Goal: Task Accomplishment & Management: Manage account settings

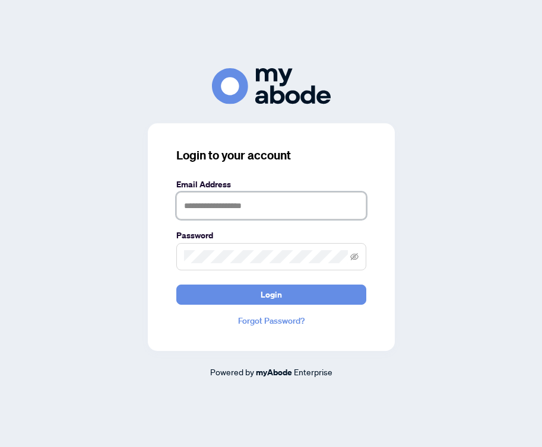
click at [210, 205] on input "text" at bounding box center [271, 205] width 190 height 27
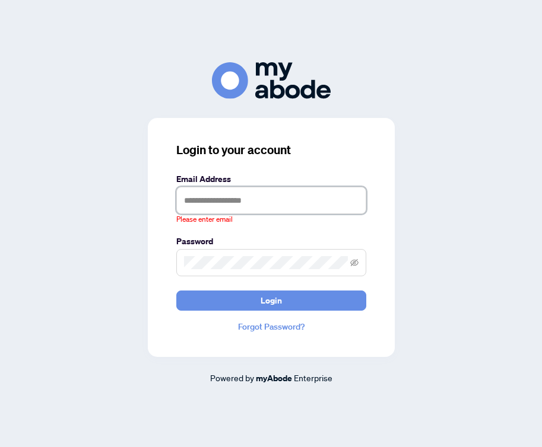
type input "**********"
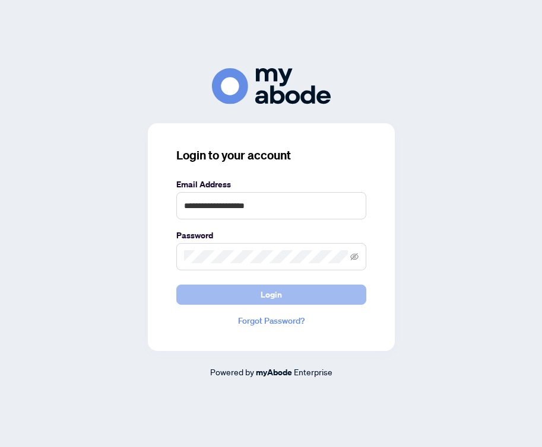
click at [253, 295] on button "Login" at bounding box center [271, 295] width 190 height 20
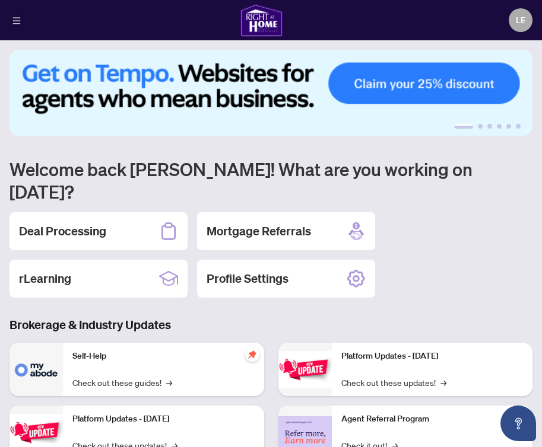
click at [18, 13] on button "button" at bounding box center [16, 20] width 14 height 14
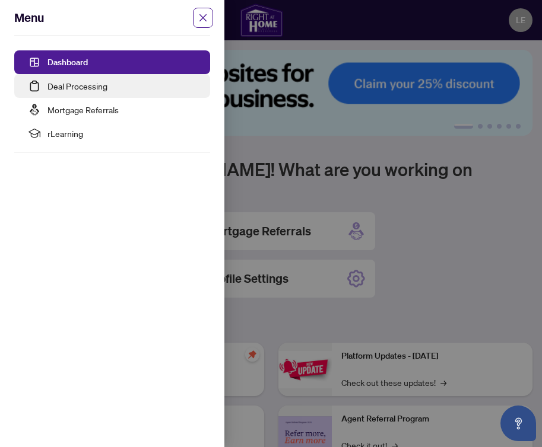
click at [47, 91] on link "Deal Processing" at bounding box center [77, 86] width 60 height 11
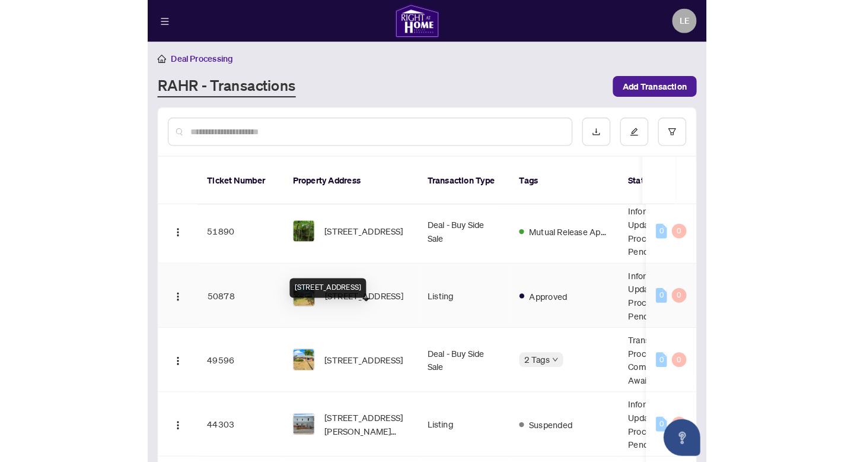
scroll to position [325, 0]
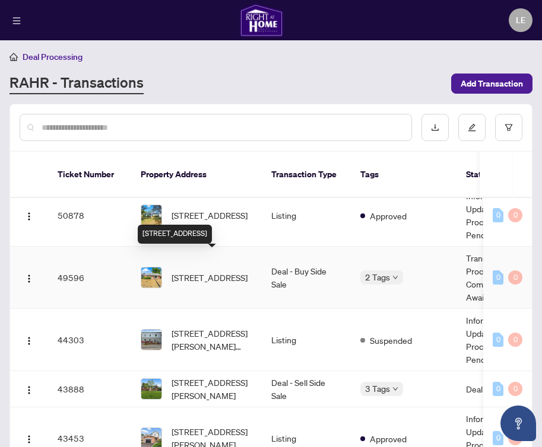
click at [205, 271] on span "84 North Trent St, Hastings, Ontario K0K 2C0, Canada" at bounding box center [209, 277] width 76 height 13
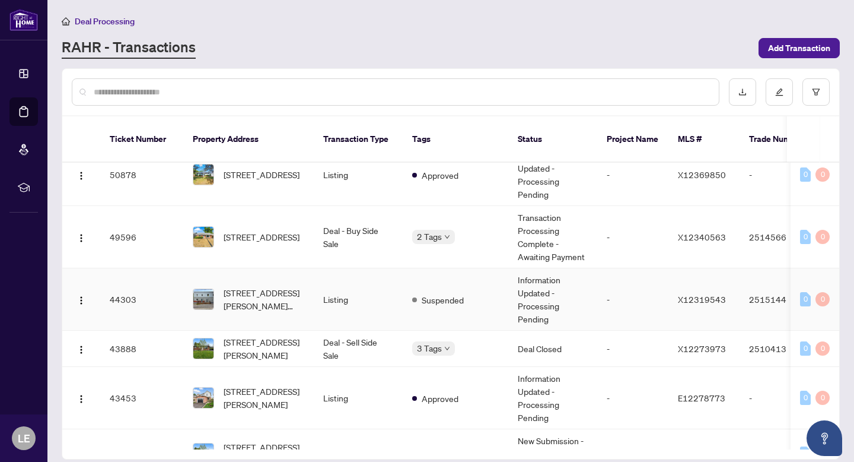
scroll to position [326, 0]
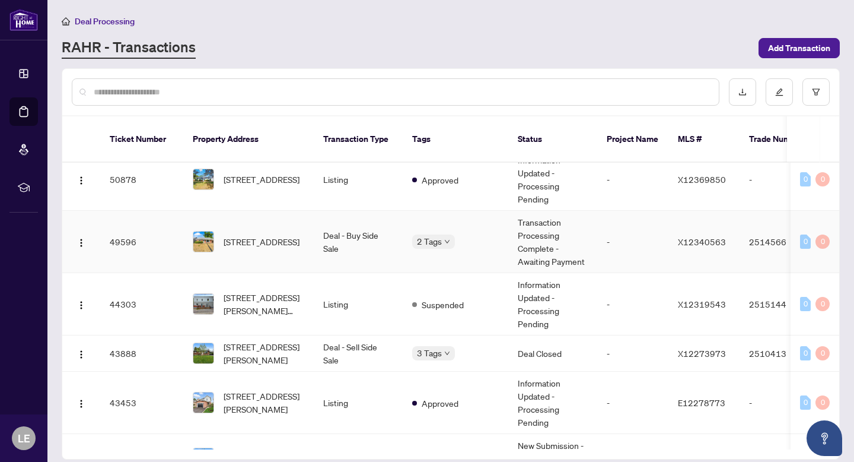
click at [216, 231] on div "84 North Trent St, Hastings, Ontario K0K 2C0, Canada" at bounding box center [249, 241] width 112 height 21
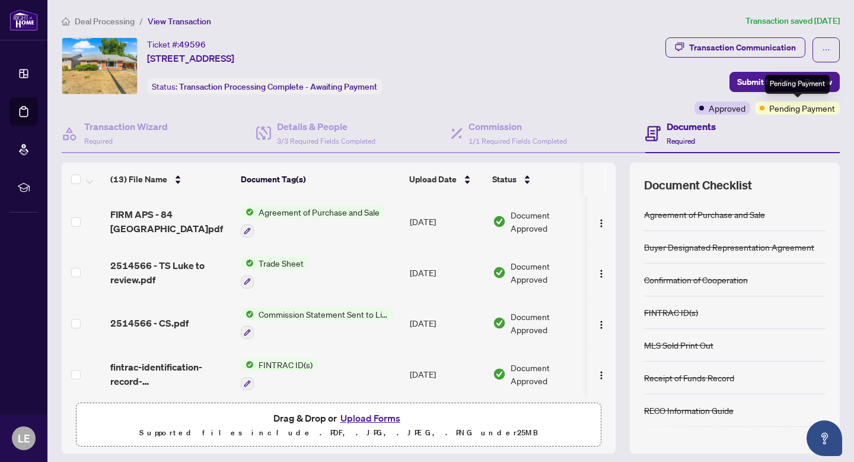
click at [541, 110] on span "Pending Payment" at bounding box center [803, 107] width 66 height 13
click at [541, 79] on div "Transaction Communication Submit for Admin Review Approved Pending Payment" at bounding box center [753, 75] width 174 height 77
click at [541, 104] on span "Pending Payment" at bounding box center [803, 107] width 66 height 13
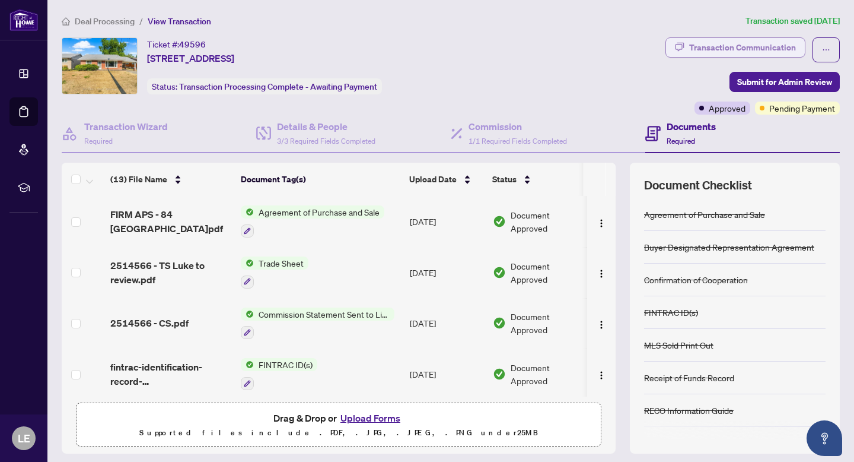
click at [541, 51] on div "Transaction Communication" at bounding box center [743, 47] width 107 height 19
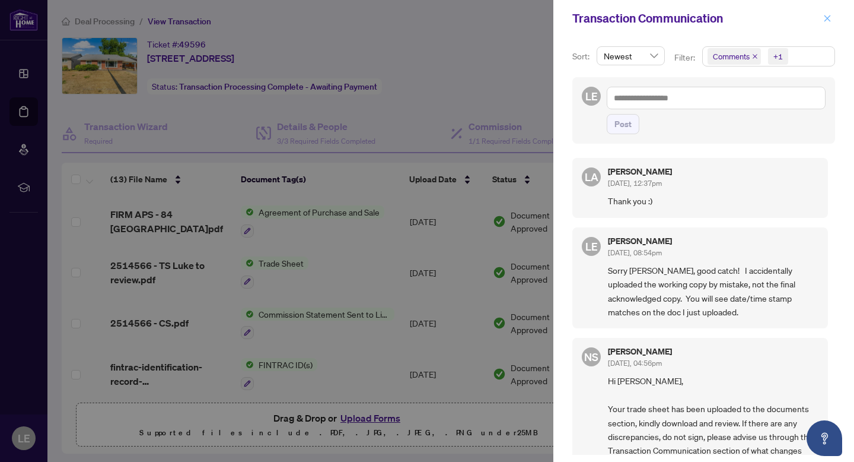
click at [541, 17] on icon "close" at bounding box center [828, 18] width 7 height 7
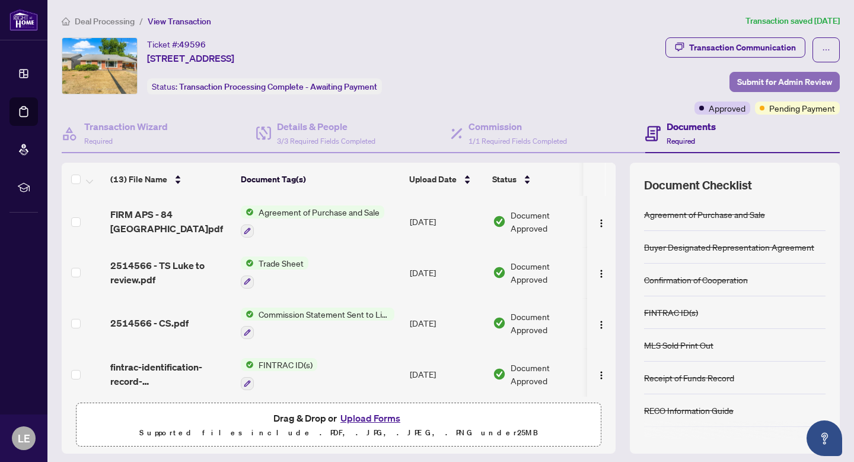
click at [541, 77] on span "Submit for Admin Review" at bounding box center [785, 81] width 95 height 19
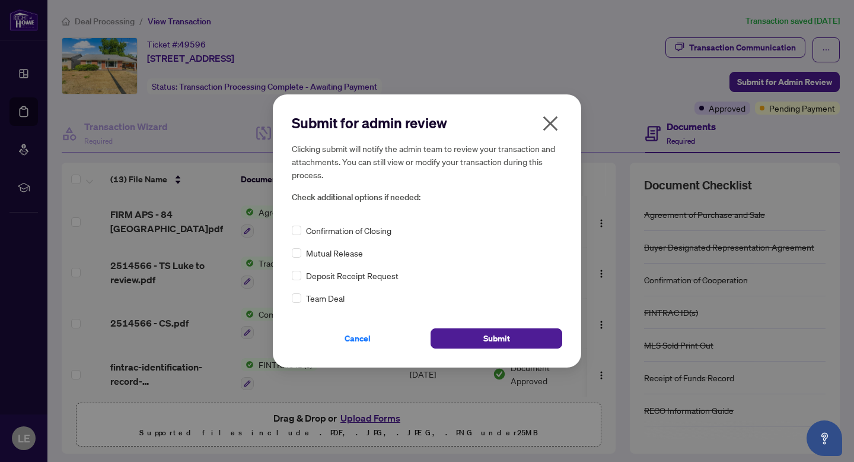
click at [541, 127] on icon "close" at bounding box center [551, 123] width 15 height 15
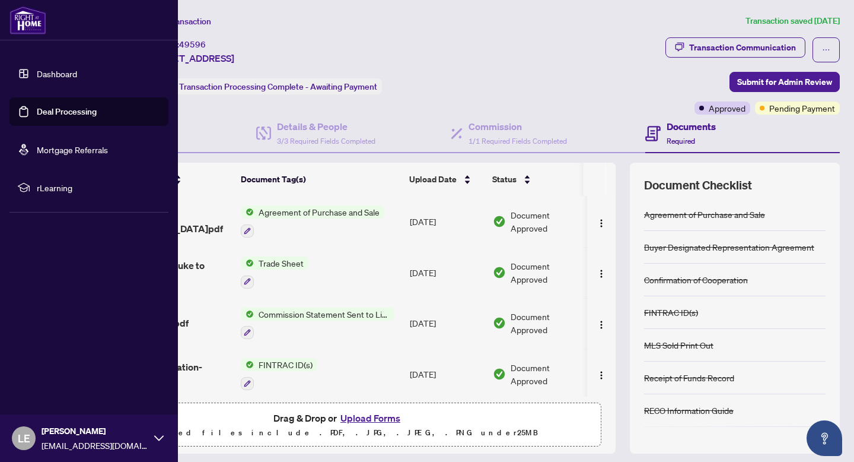
click at [37, 111] on link "Deal Processing" at bounding box center [67, 111] width 60 height 11
